Goal: Transaction & Acquisition: Purchase product/service

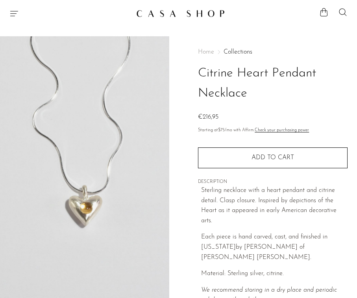
click at [13, 20] on div "Shop Featured New Arrivals Bestsellers Coming Soon Jewelry Jewelry All Earrings…" at bounding box center [178, 13] width 357 height 14
click at [11, 15] on icon "Menu" at bounding box center [13, 13] width 9 height 9
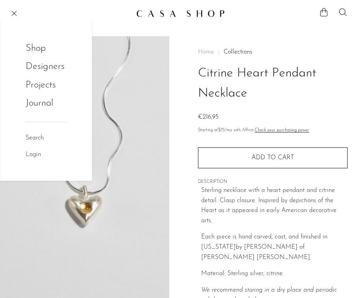
click at [40, 50] on link "Shop" at bounding box center [41, 48] width 31 height 15
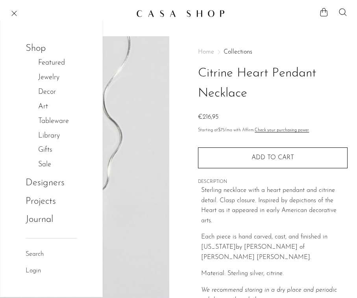
click at [51, 77] on link "Jewelry" at bounding box center [53, 77] width 30 height 11
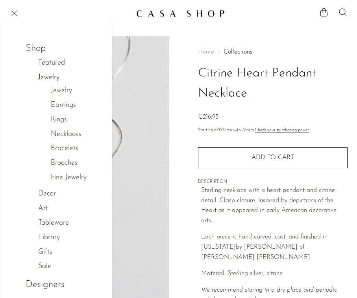
click at [62, 107] on link "Earrings" at bounding box center [63, 105] width 25 height 11
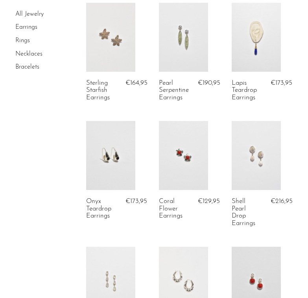
scroll to position [298, 0]
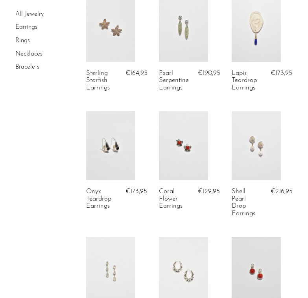
click at [184, 156] on link at bounding box center [183, 145] width 49 height 69
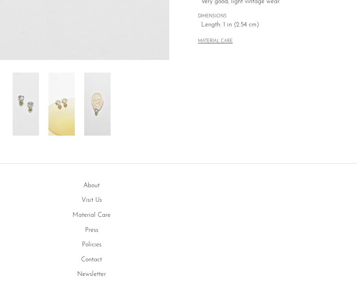
scroll to position [295, 0]
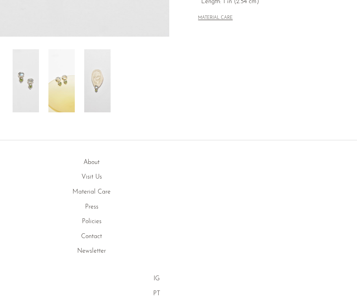
click at [74, 85] on img at bounding box center [61, 80] width 26 height 63
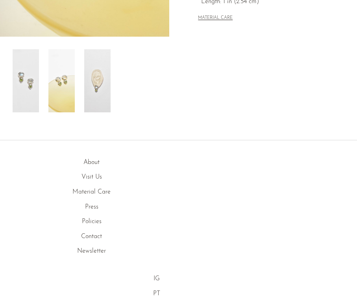
click at [99, 89] on img at bounding box center [97, 80] width 26 height 63
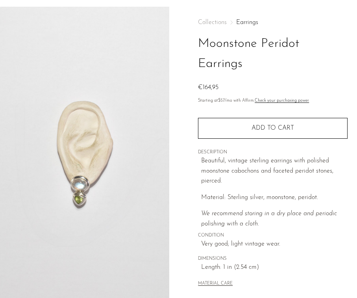
scroll to position [0, 0]
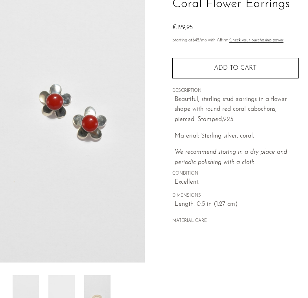
scroll to position [183, 0]
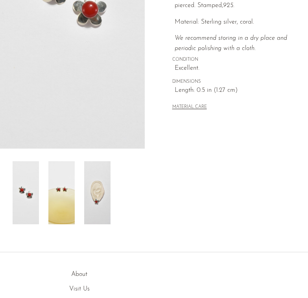
click at [69, 191] on img at bounding box center [61, 192] width 26 height 63
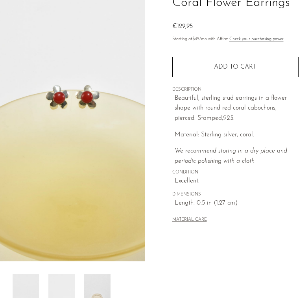
scroll to position [72, 0]
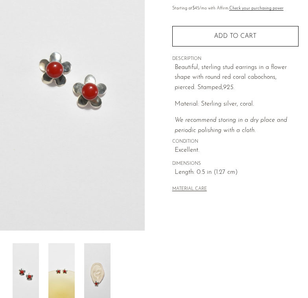
scroll to position [103, 0]
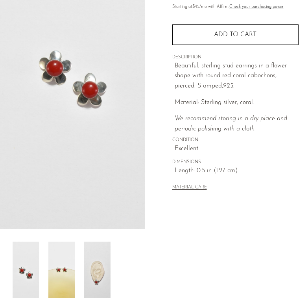
click at [61, 265] on img at bounding box center [61, 272] width 26 height 63
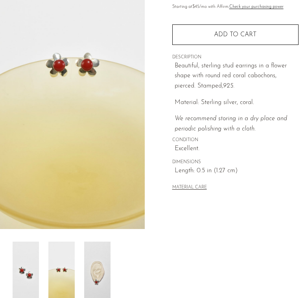
click at [29, 274] on img at bounding box center [26, 272] width 26 height 63
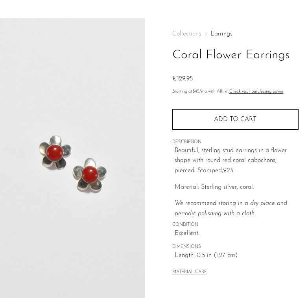
scroll to position [17, 0]
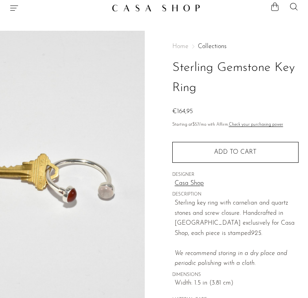
scroll to position [6, 0]
